Goal: Navigation & Orientation: Understand site structure

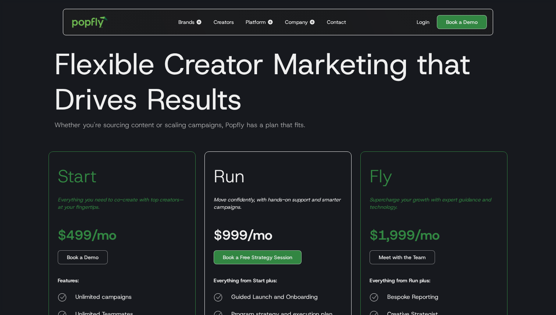
click at [97, 21] on img "home" at bounding box center [90, 21] width 46 height 21
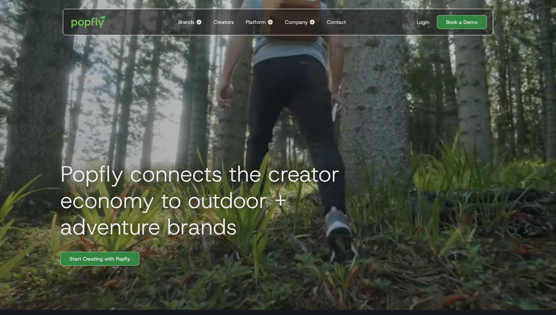
click at [200, 24] on img at bounding box center [199, 22] width 6 height 6
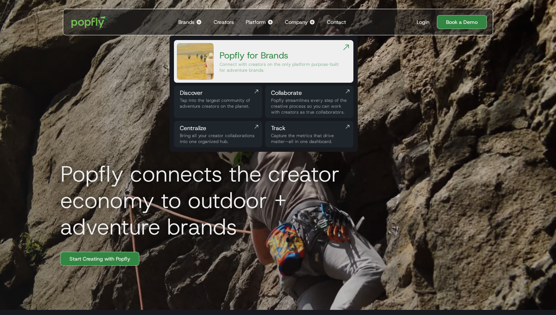
click at [267, 24] on img at bounding box center [270, 22] width 6 height 6
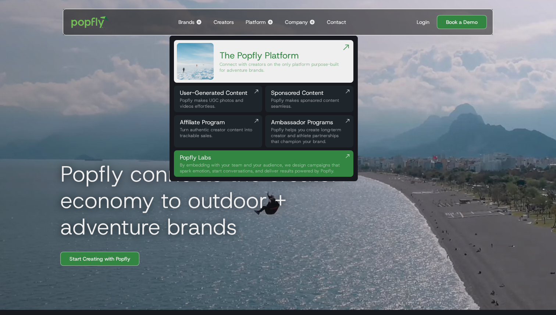
click at [306, 21] on div "Company" at bounding box center [296, 21] width 23 height 7
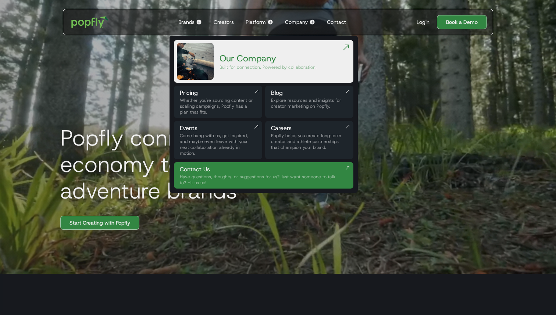
click at [380, 125] on h1 "Popfly connects the creator economy to outdoor + adventure brands" at bounding box center [219, 164] width 331 height 79
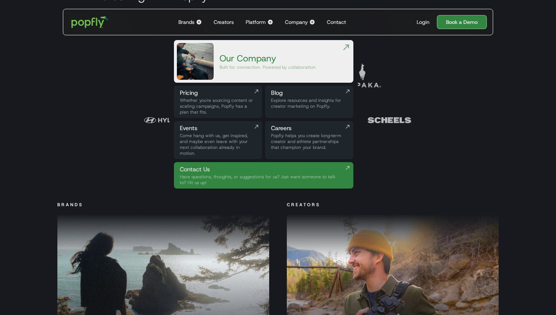
scroll to position [482, 0]
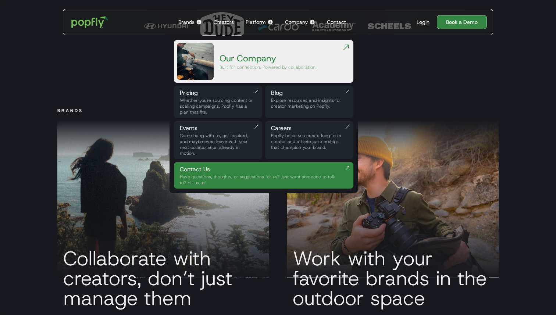
click at [309, 21] on div "Company Back to main menu Our Company Built for connection. Powered by collabor…" at bounding box center [300, 22] width 36 height 26
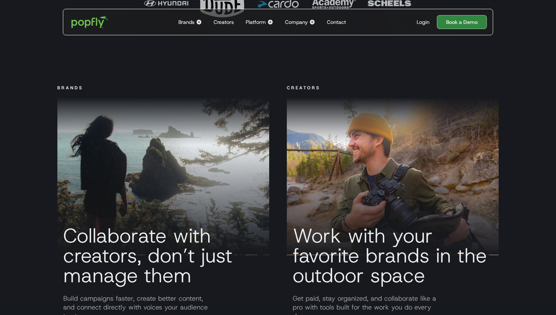
scroll to position [549, 0]
